Goal: Task Accomplishment & Management: Use online tool/utility

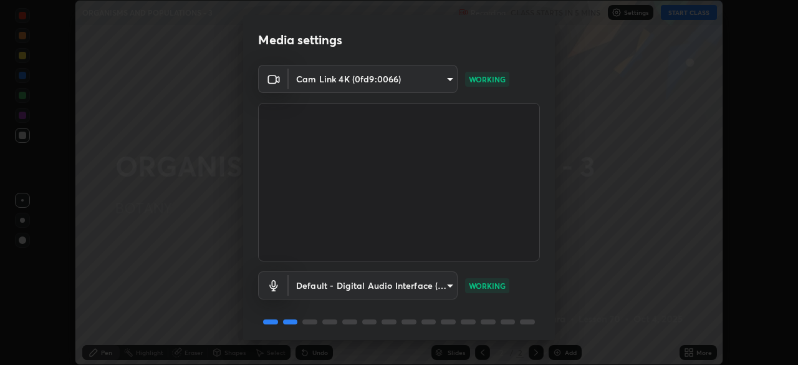
scroll to position [44, 0]
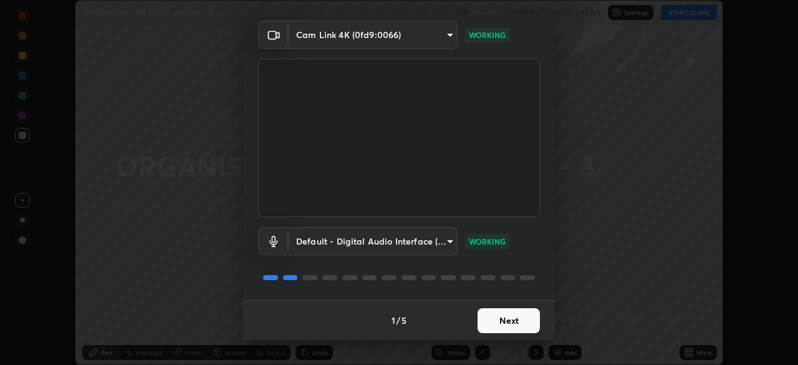
click at [491, 320] on button "Next" at bounding box center [508, 320] width 62 height 25
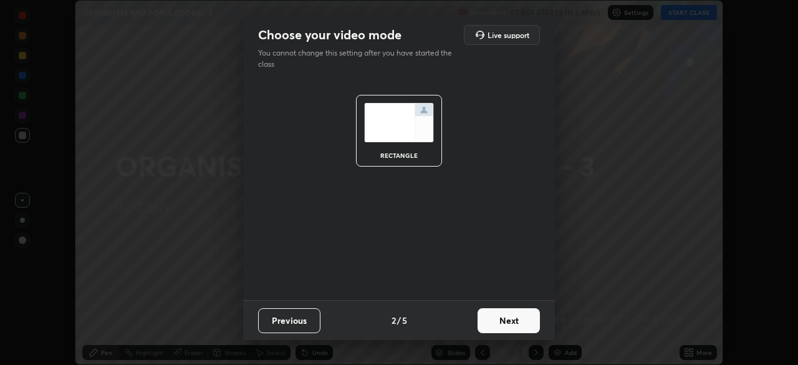
click at [504, 323] on button "Next" at bounding box center [508, 320] width 62 height 25
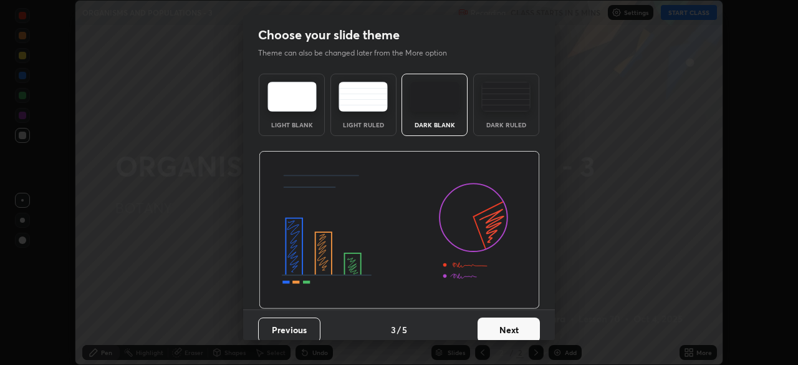
click at [499, 328] on button "Next" at bounding box center [508, 329] width 62 height 25
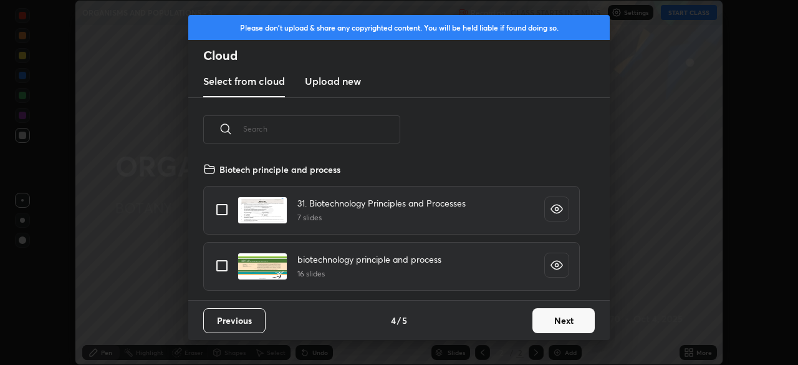
scroll to position [138, 400]
click at [537, 319] on button "Next" at bounding box center [563, 320] width 62 height 25
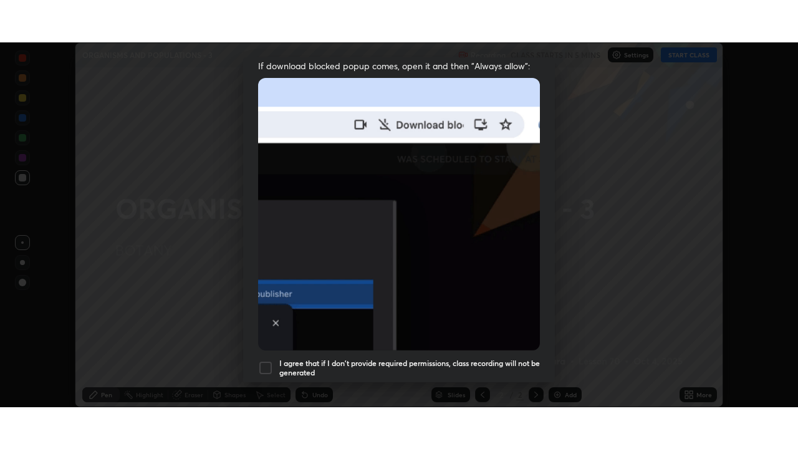
scroll to position [299, 0]
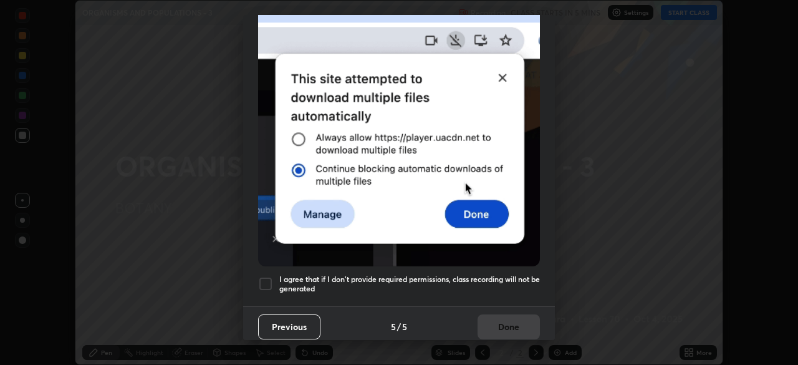
click at [301, 274] on h5 "I agree that if I don't provide required permissions, class recording will not …" at bounding box center [409, 283] width 261 height 19
click at [497, 324] on button "Done" at bounding box center [508, 326] width 62 height 25
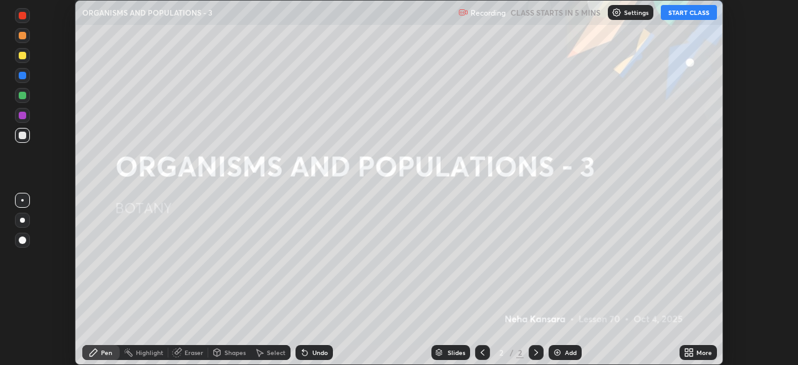
click at [687, 17] on button "START CLASS" at bounding box center [689, 12] width 56 height 15
click at [696, 354] on div "More" at bounding box center [704, 352] width 16 height 6
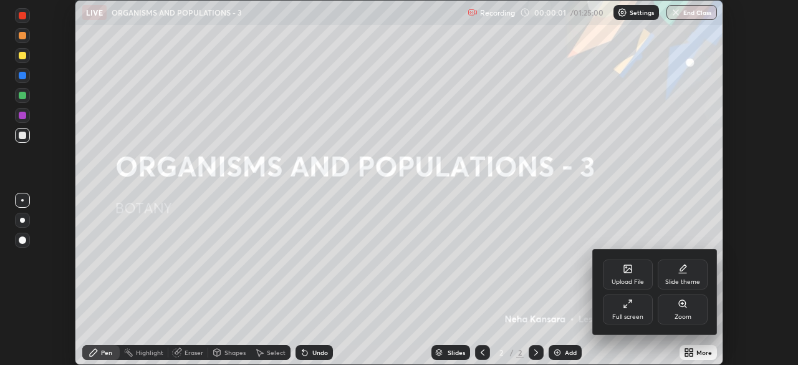
click at [633, 310] on div "Full screen" at bounding box center [628, 309] width 50 height 30
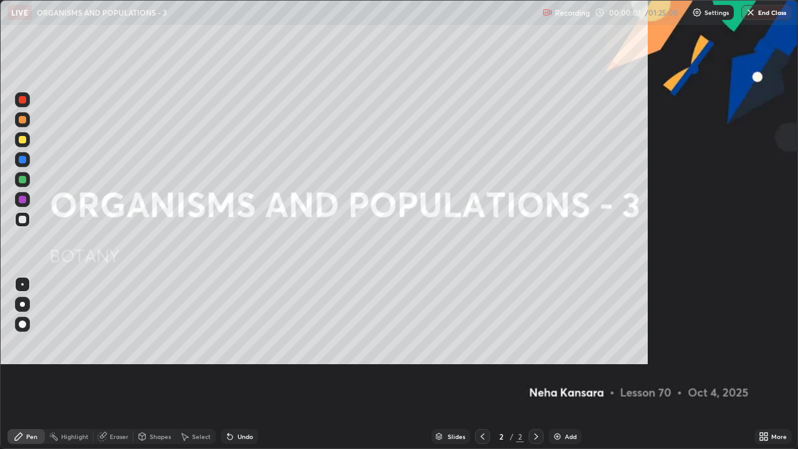
scroll to position [449, 798]
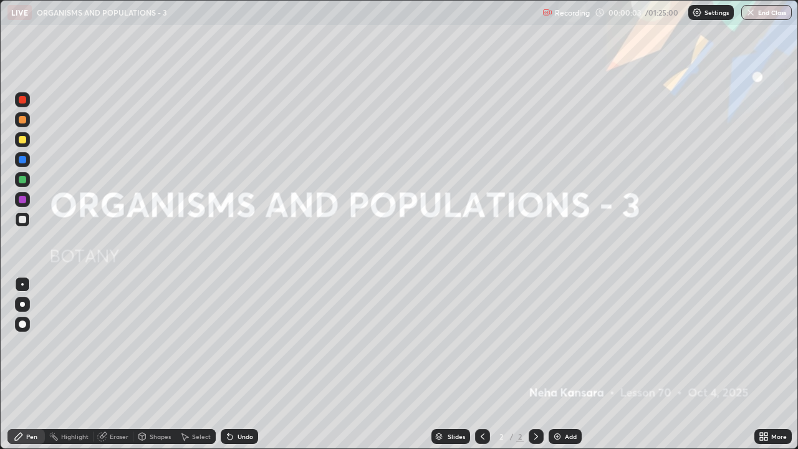
click at [558, 364] on img at bounding box center [557, 436] width 10 height 10
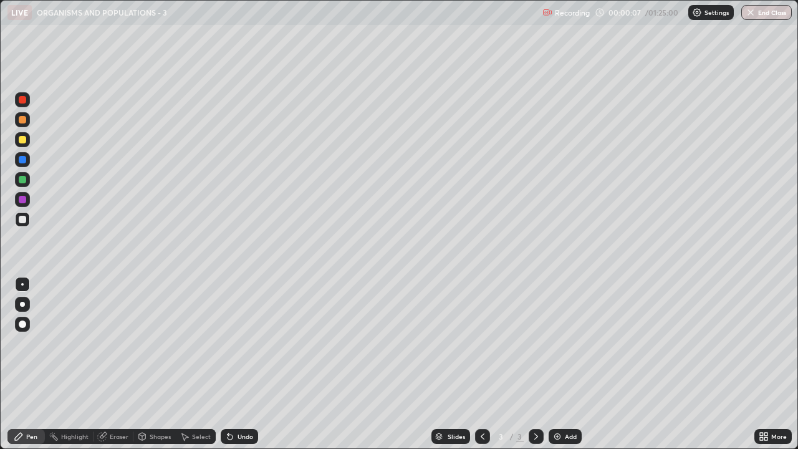
click at [22, 304] on div at bounding box center [22, 304] width 5 height 5
click at [557, 364] on img at bounding box center [557, 436] width 10 height 10
click at [562, 364] on div "Add" at bounding box center [564, 436] width 33 height 15
click at [557, 364] on img at bounding box center [557, 436] width 10 height 10
click at [24, 141] on div at bounding box center [22, 139] width 7 height 7
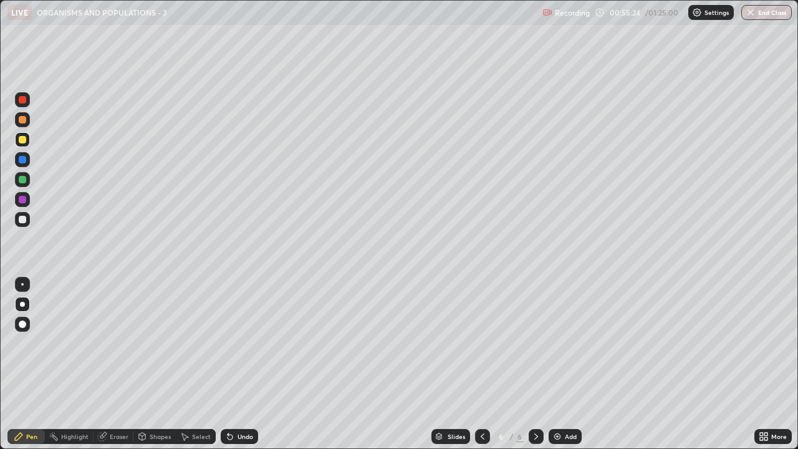
click at [556, 364] on img at bounding box center [557, 436] width 10 height 10
click at [113, 364] on div "Eraser" at bounding box center [113, 436] width 40 height 15
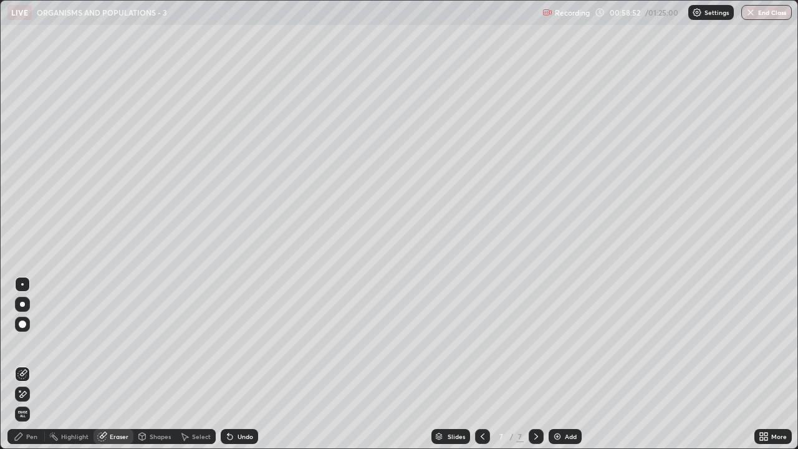
click at [43, 364] on div "Pen" at bounding box center [25, 436] width 37 height 15
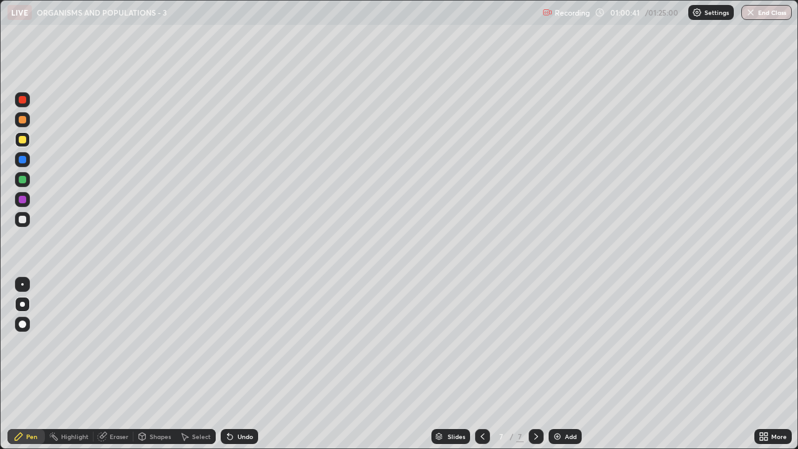
click at [122, 364] on div "Eraser" at bounding box center [119, 436] width 19 height 6
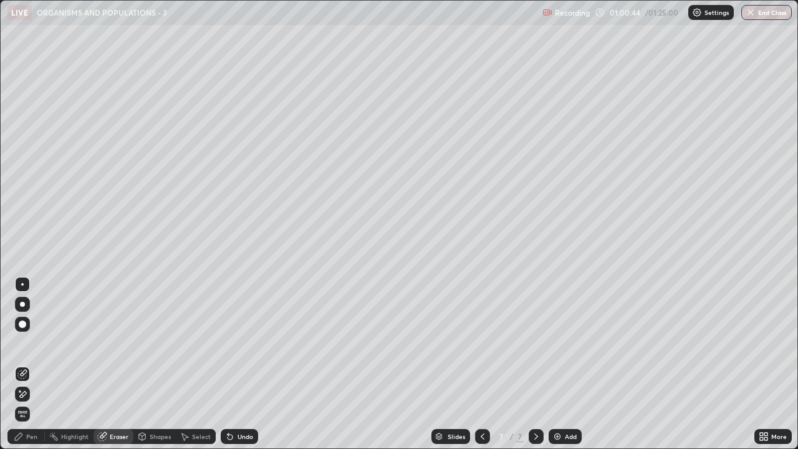
click at [32, 364] on div "Pen" at bounding box center [31, 436] width 11 height 6
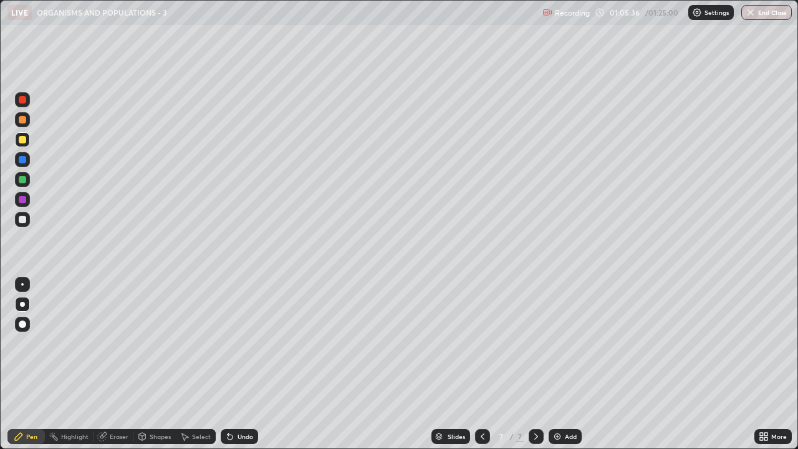
click at [567, 364] on div "Add" at bounding box center [571, 436] width 12 height 6
click at [760, 10] on button "End Class" at bounding box center [766, 12] width 50 height 15
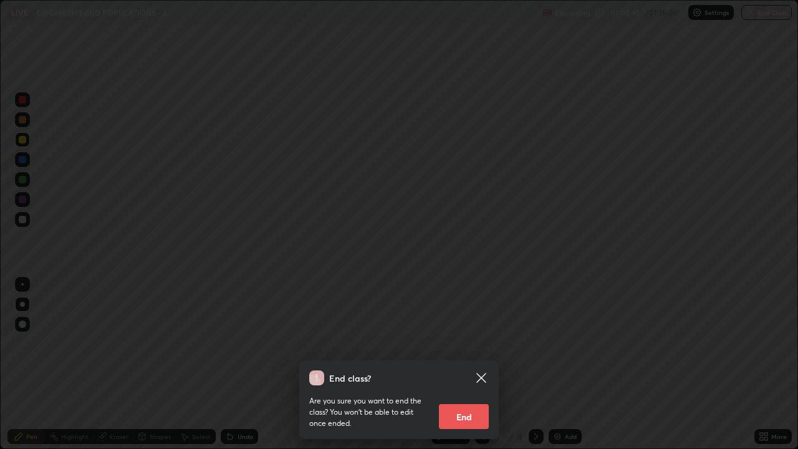
click at [479, 364] on icon at bounding box center [480, 377] width 9 height 9
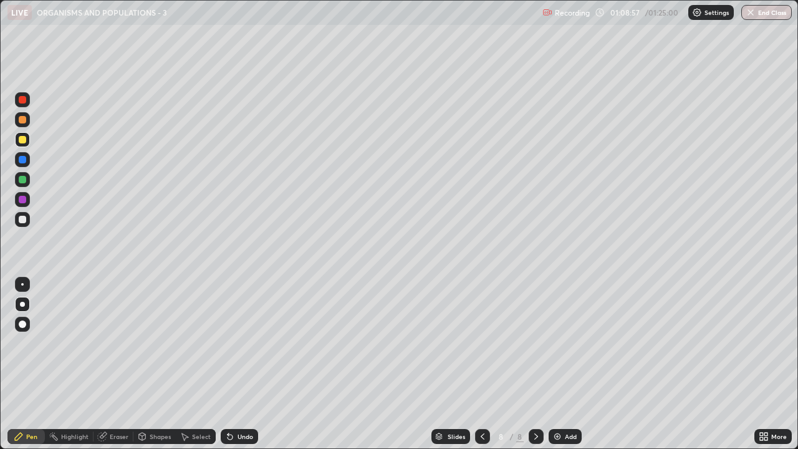
click at [754, 9] on img "button" at bounding box center [750, 12] width 10 height 10
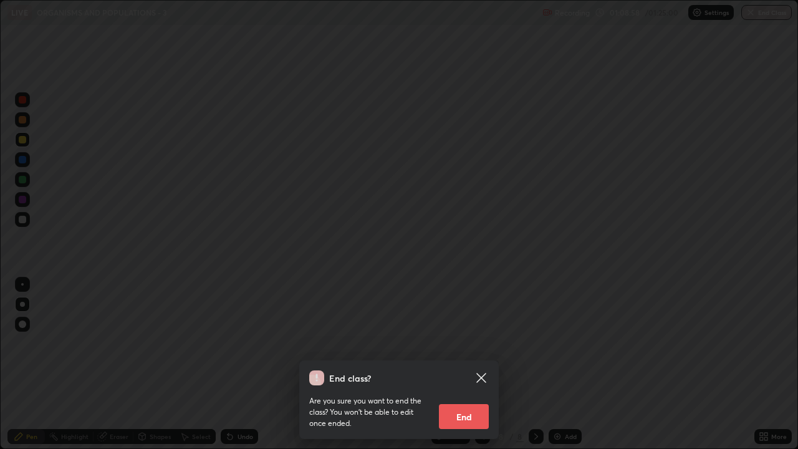
click at [476, 364] on button "End" at bounding box center [464, 416] width 50 height 25
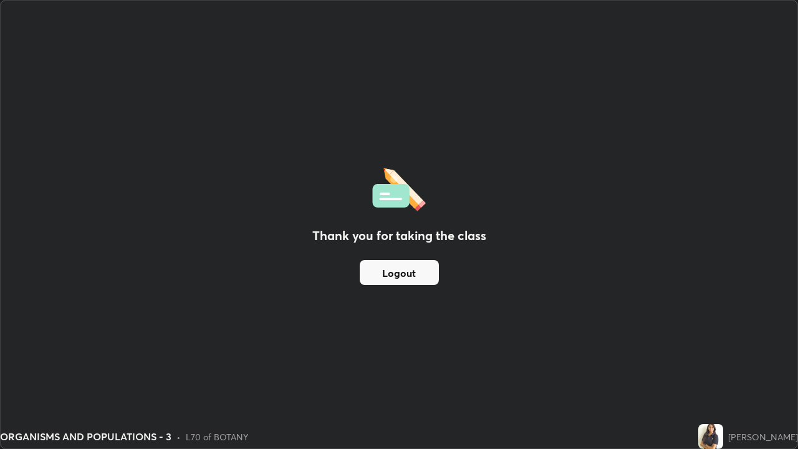
click at [418, 277] on button "Logout" at bounding box center [399, 272] width 79 height 25
